Goal: Communication & Community: Answer question/provide support

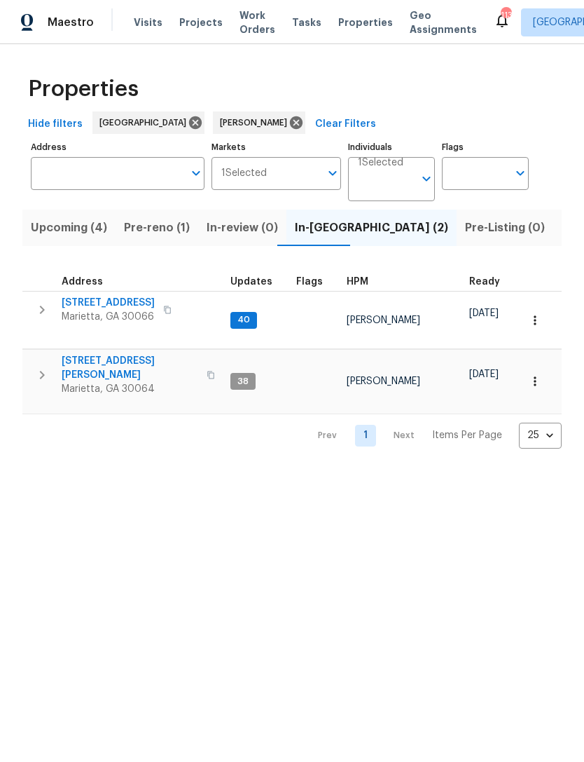
click at [107, 354] on span "[STREET_ADDRESS][PERSON_NAME]" at bounding box center [130, 368] width 137 height 28
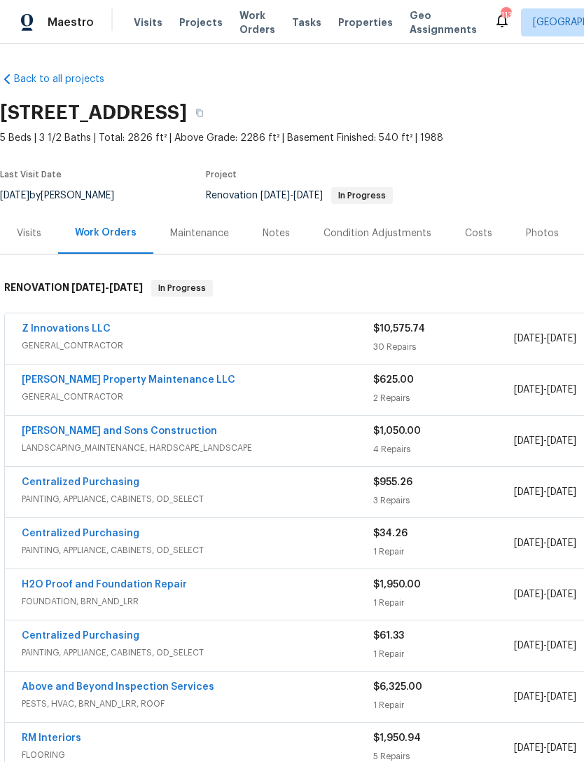
click at [122, 380] on link "Glen Property Maintenance LLC" at bounding box center [129, 380] width 214 height 10
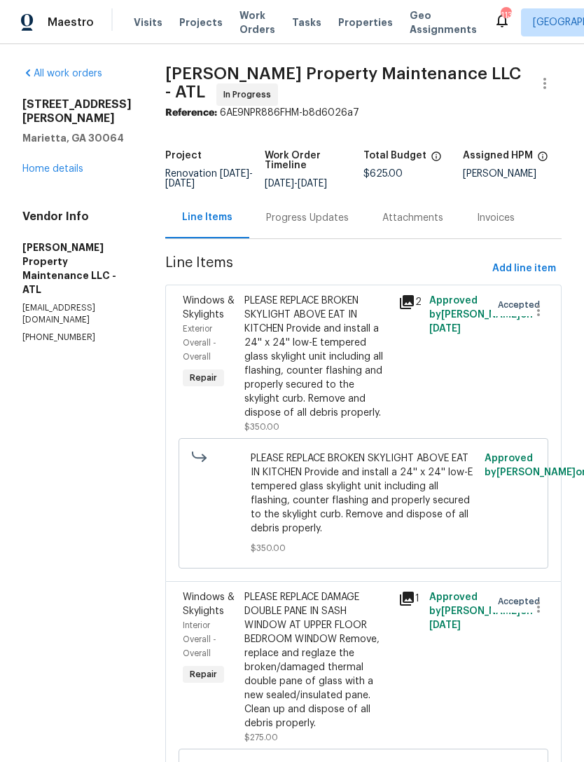
click at [329, 225] on div "Progress Updates" at bounding box center [307, 218] width 83 height 14
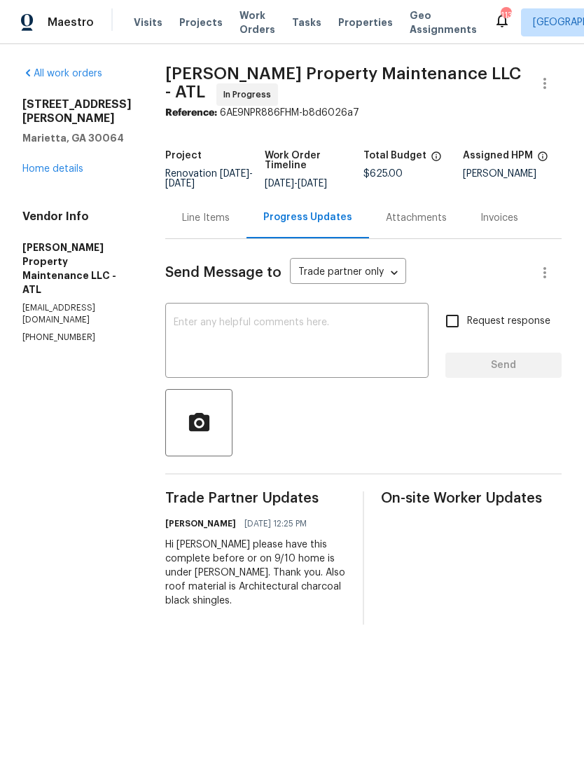
click at [324, 336] on textarea at bounding box center [297, 341] width 247 height 49
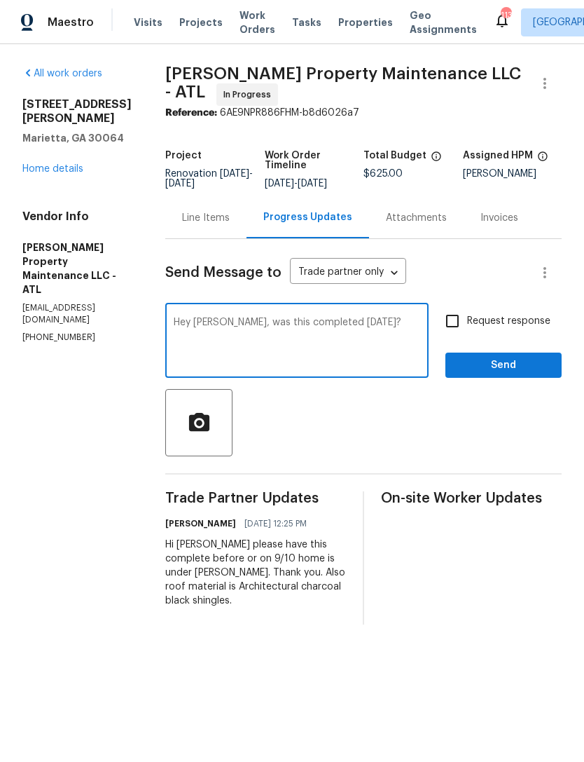
type textarea "Hey Danny, was this completed today?"
click at [450, 335] on input "Request response" at bounding box center [452, 320] width 29 height 29
checkbox input "true"
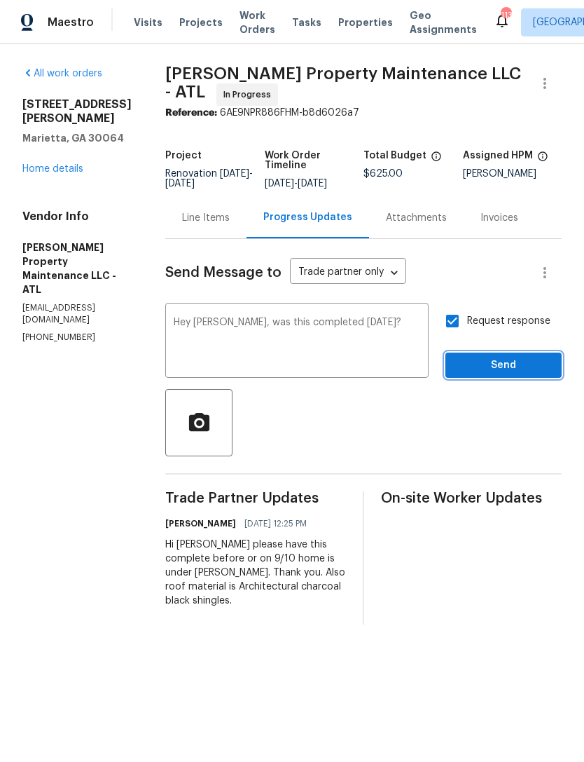
click at [487, 370] on span "Send" at bounding box center [504, 366] width 94 height 18
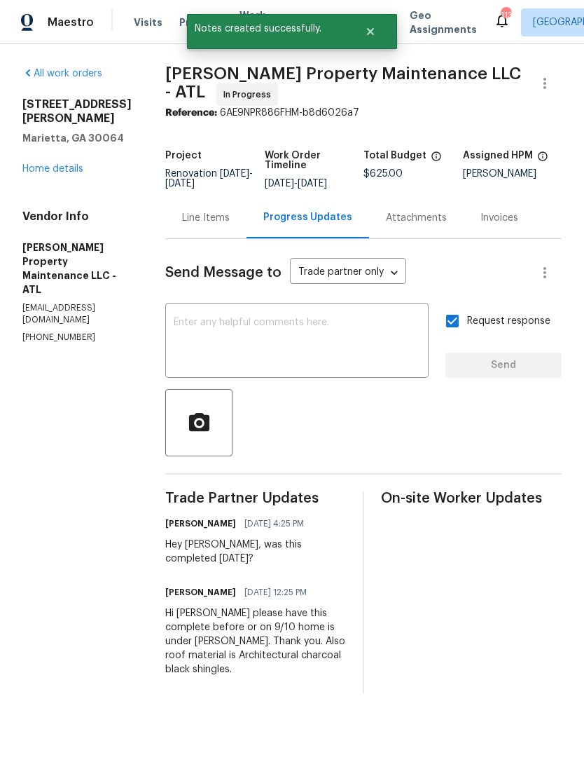
click at [66, 173] on link "Home details" at bounding box center [52, 169] width 61 height 10
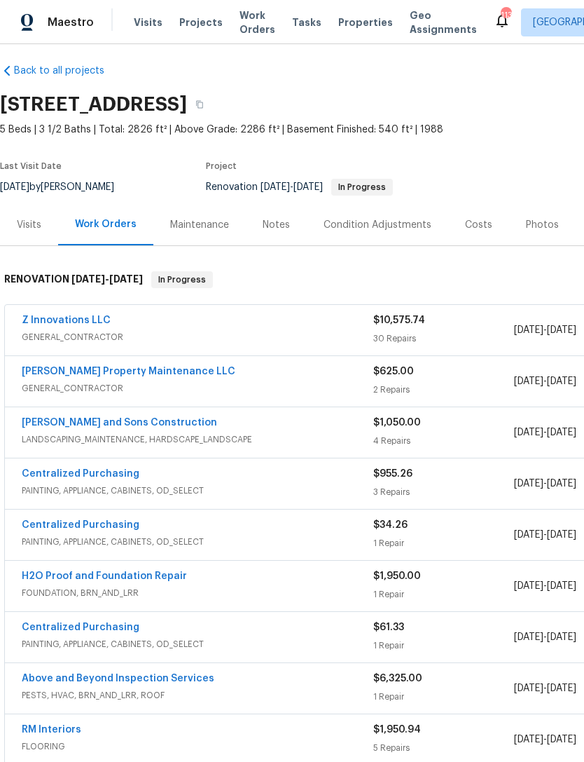
scroll to position [8, 0]
click at [275, 230] on div "Notes" at bounding box center [276, 225] width 27 height 14
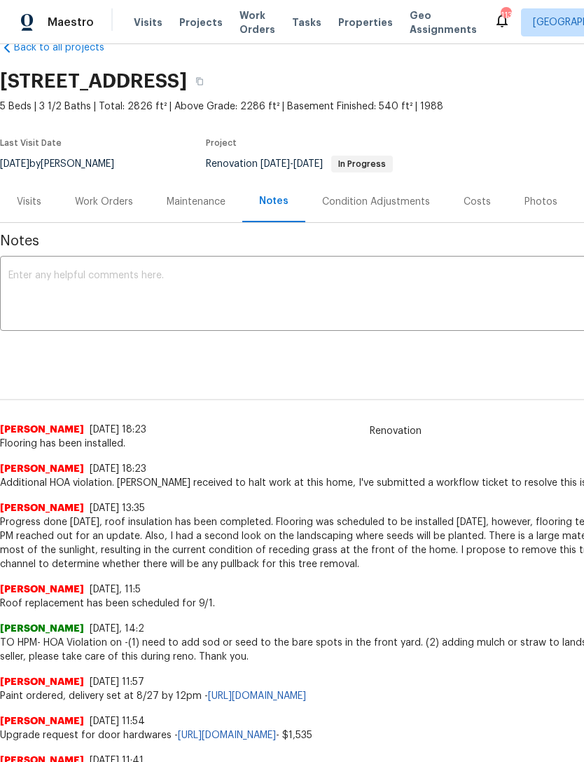
scroll to position [32, 0]
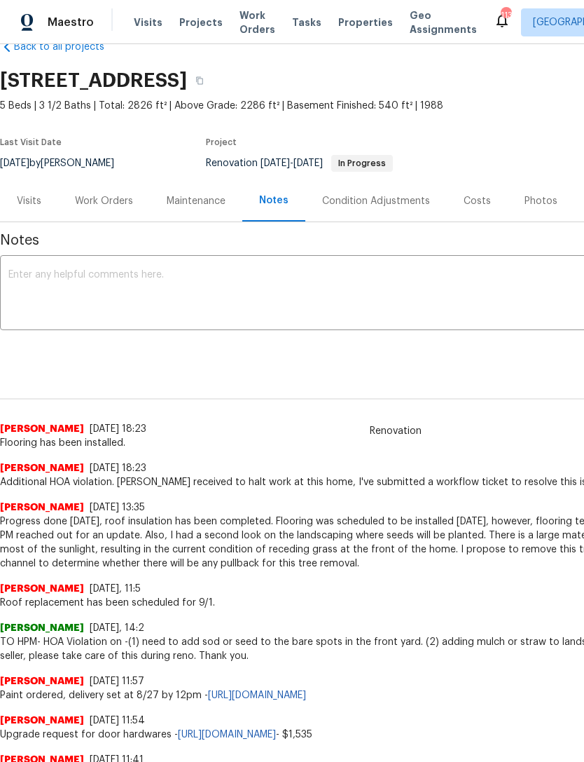
click at [277, 282] on textarea at bounding box center [395, 294] width 775 height 49
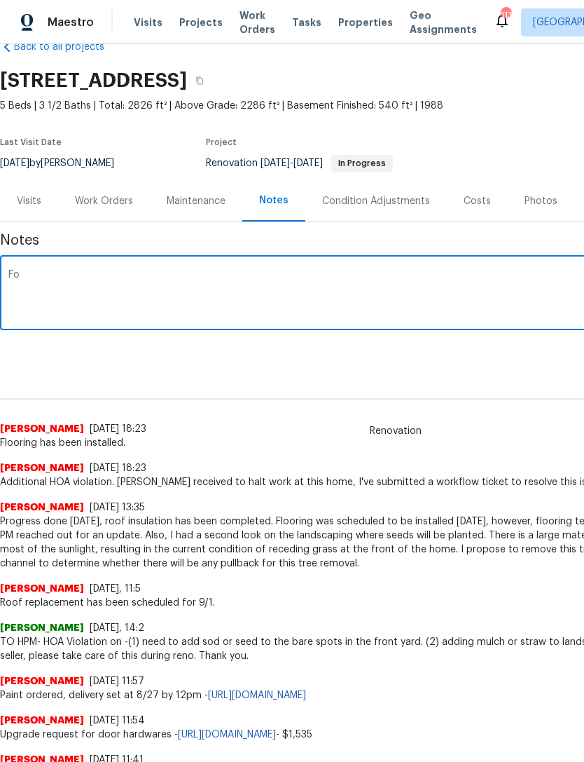
type textarea "F"
